Goal: Task Accomplishment & Management: Use online tool/utility

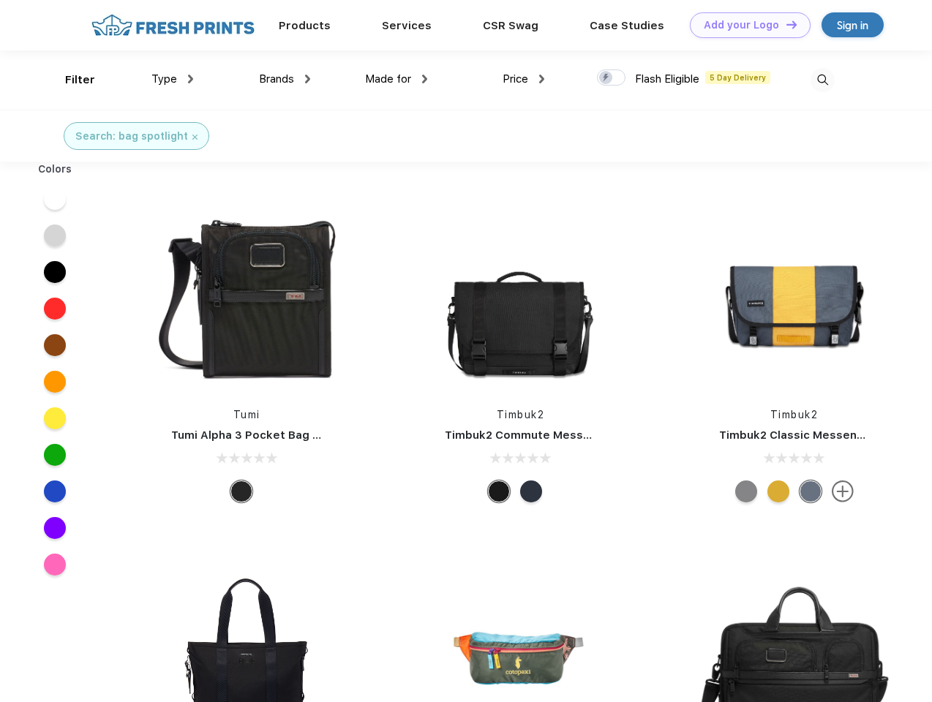
scroll to position [1, 0]
click at [744, 25] on link "Add your Logo Design Tool" at bounding box center [750, 25] width 121 height 26
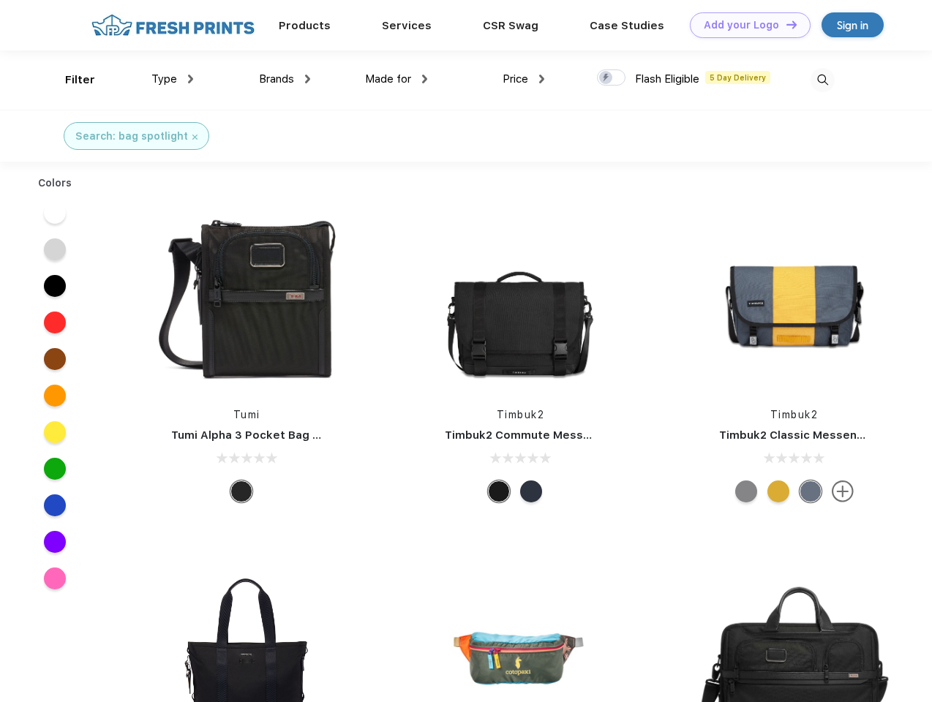
click at [0, 0] on div "Design Tool" at bounding box center [0, 0] width 0 height 0
click at [785, 24] on link "Add your Logo Design Tool" at bounding box center [750, 25] width 121 height 26
click at [70, 80] on div "Filter" at bounding box center [80, 80] width 30 height 17
click at [173, 79] on span "Type" at bounding box center [164, 78] width 26 height 13
click at [284, 79] on span "Brands" at bounding box center [276, 78] width 35 height 13
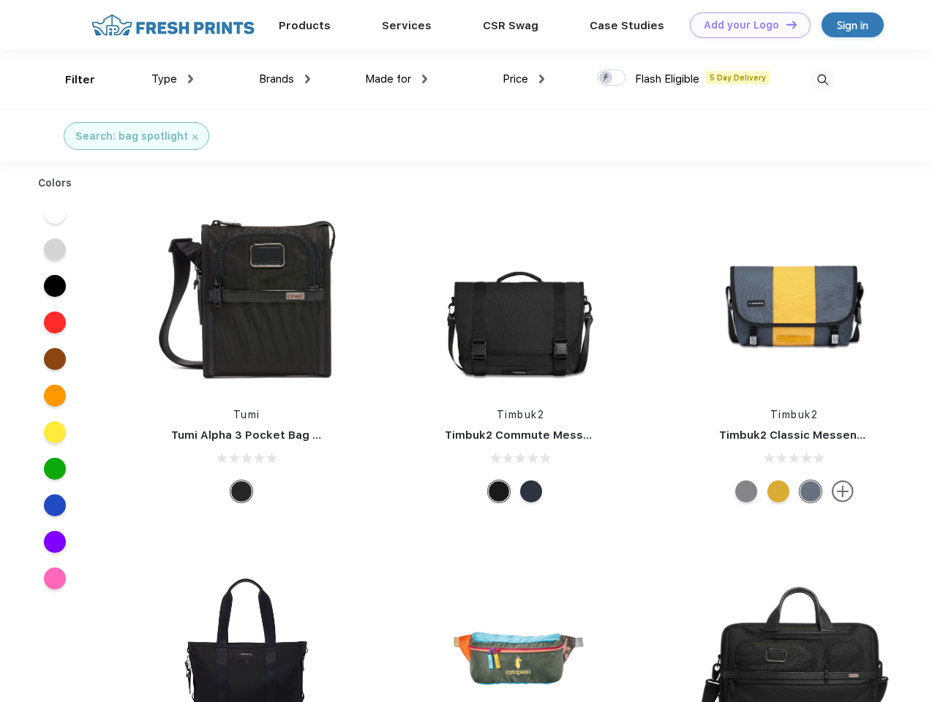
click at [396, 79] on span "Made for" at bounding box center [388, 78] width 46 height 13
click at [524, 79] on span "Price" at bounding box center [515, 78] width 26 height 13
click at [611, 78] on div at bounding box center [611, 77] width 29 height 16
click at [606, 78] on input "checkbox" at bounding box center [602, 74] width 10 height 10
click at [822, 80] on img at bounding box center [822, 80] width 24 height 24
